Goal: Transaction & Acquisition: Obtain resource

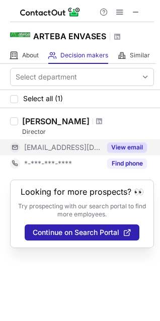
click at [131, 148] on button "View email" at bounding box center [127, 147] width 40 height 10
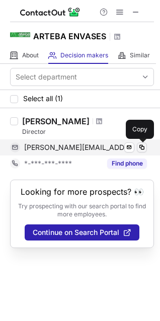
click at [140, 149] on span at bounding box center [142, 147] width 8 height 8
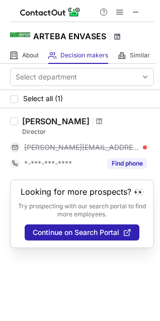
click at [119, 36] on span at bounding box center [117, 37] width 8 height 8
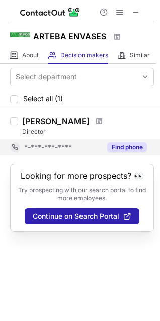
click at [129, 149] on button "Find phone" at bounding box center [127, 147] width 40 height 10
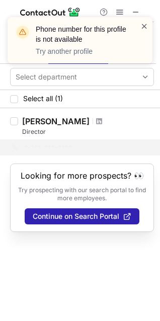
click at [145, 23] on span at bounding box center [144, 26] width 8 height 10
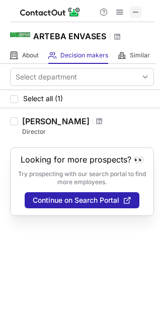
click at [136, 11] on span at bounding box center [136, 12] width 8 height 8
click at [139, 9] on span at bounding box center [136, 12] width 8 height 8
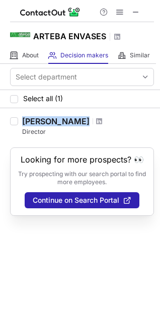
drag, startPoint x: 23, startPoint y: 121, endPoint x: 102, endPoint y: 120, distance: 79.4
click at [102, 120] on div "Leonardo Stocchero" at bounding box center [88, 121] width 132 height 10
copy div "Leonardo Stocchero"
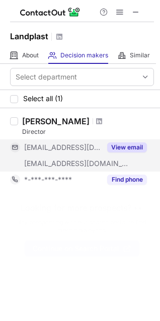
click at [119, 147] on button "View email" at bounding box center [127, 147] width 40 height 10
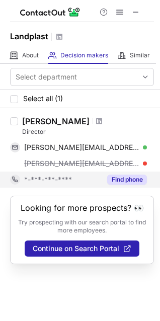
click at [128, 177] on button "Find phone" at bounding box center [127, 179] width 40 height 10
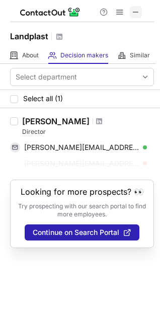
click at [137, 10] on span at bounding box center [136, 12] width 8 height 8
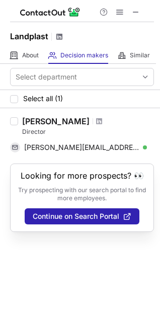
click at [56, 37] on span at bounding box center [59, 37] width 8 height 8
click at [96, 120] on span at bounding box center [99, 121] width 6 height 8
click at [134, 14] on span at bounding box center [136, 12] width 8 height 8
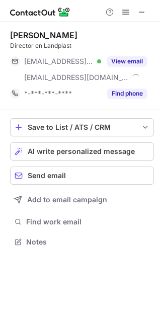
scroll to position [235, 160]
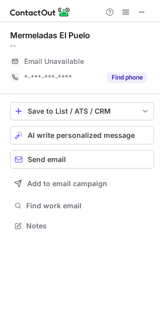
scroll to position [219, 160]
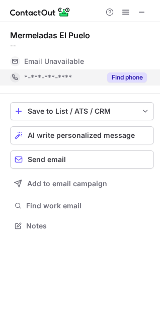
click at [139, 79] on button "Find phone" at bounding box center [127, 77] width 40 height 10
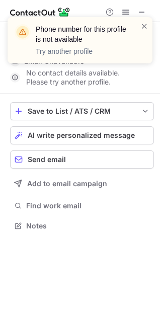
click at [141, 11] on div "Phone number for this profile is not available Try another profile" at bounding box center [79, 44] width 161 height 74
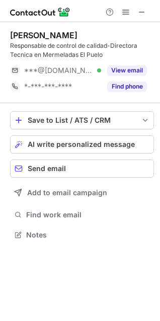
scroll to position [228, 160]
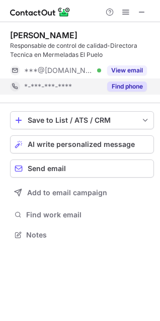
click at [140, 85] on button "Find phone" at bounding box center [127, 86] width 40 height 10
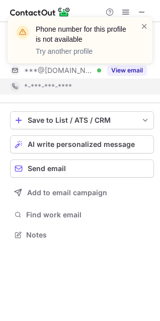
click at [130, 74] on div "Phone number for this profile is not available Try another profile" at bounding box center [79, 44] width 161 height 74
click at [130, 71] on div "Phone number for this profile is not available Try another profile" at bounding box center [79, 44] width 161 height 74
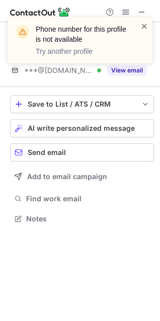
click at [146, 25] on span at bounding box center [144, 26] width 8 height 10
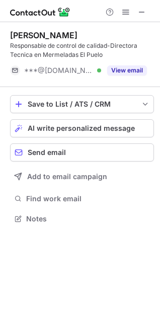
click at [130, 71] on div "Phone number for this profile is not available Try another profile" at bounding box center [79, 44] width 161 height 74
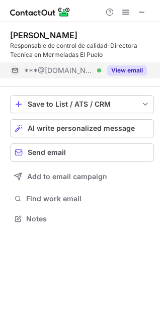
click at [130, 70] on button "View email" at bounding box center [127, 70] width 40 height 10
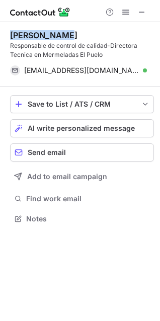
drag, startPoint x: 65, startPoint y: 32, endPoint x: 8, endPoint y: 40, distance: 57.8
click at [8, 40] on div "[PERSON_NAME] Responsable de control de calidad-Directora Tecnica en Mermeladas…" at bounding box center [80, 128] width 160 height 212
copy div "[PERSON_NAME]"
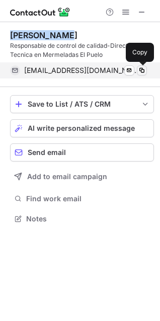
click at [140, 71] on span at bounding box center [142, 70] width 8 height 8
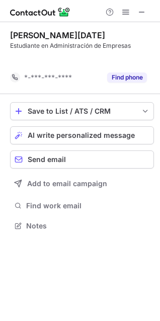
scroll to position [203, 160]
